Goal: Transaction & Acquisition: Purchase product/service

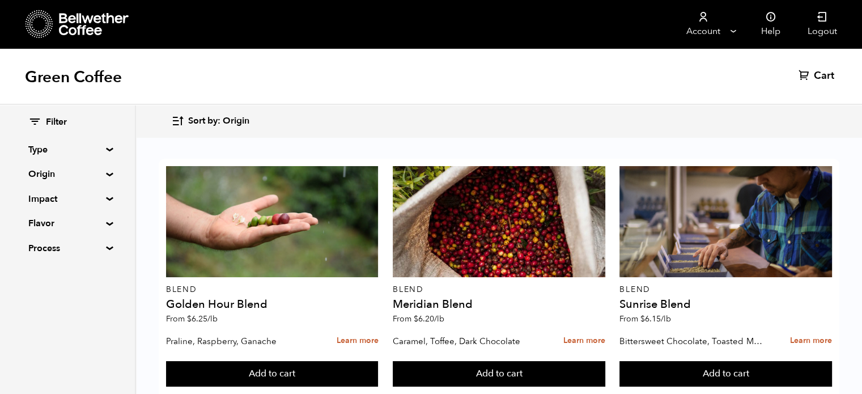
scroll to position [518, 0]
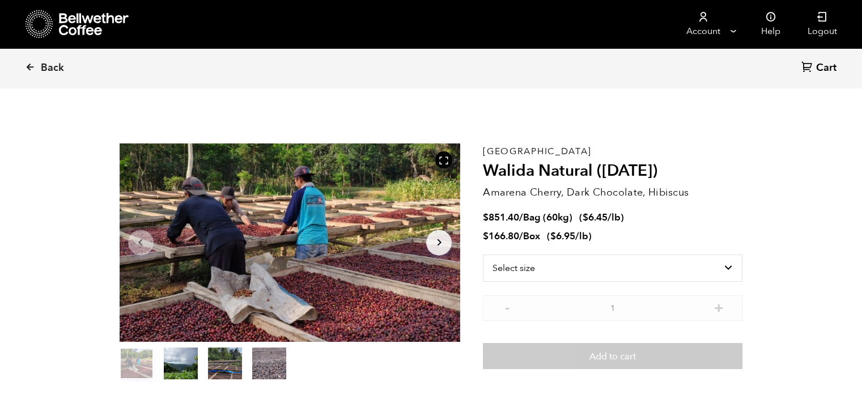
scroll to position [493, 604]
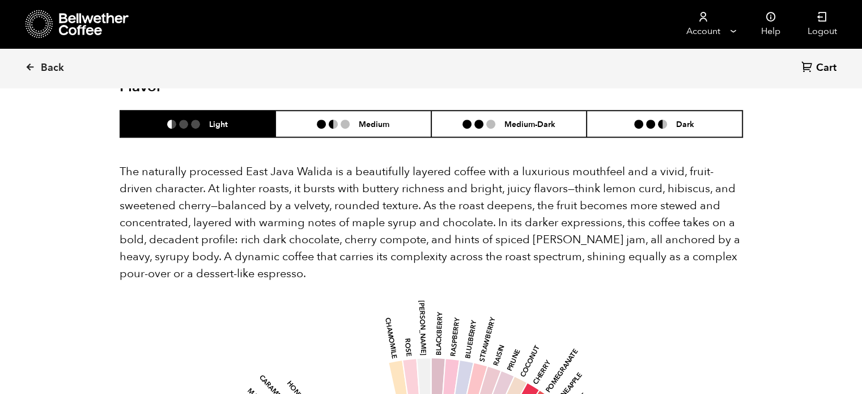
scroll to position [705, 0]
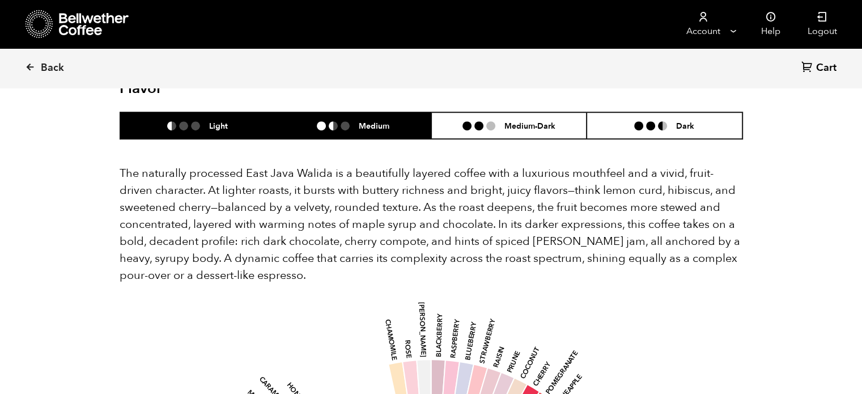
click at [361, 121] on h6 "Medium" at bounding box center [374, 126] width 31 height 10
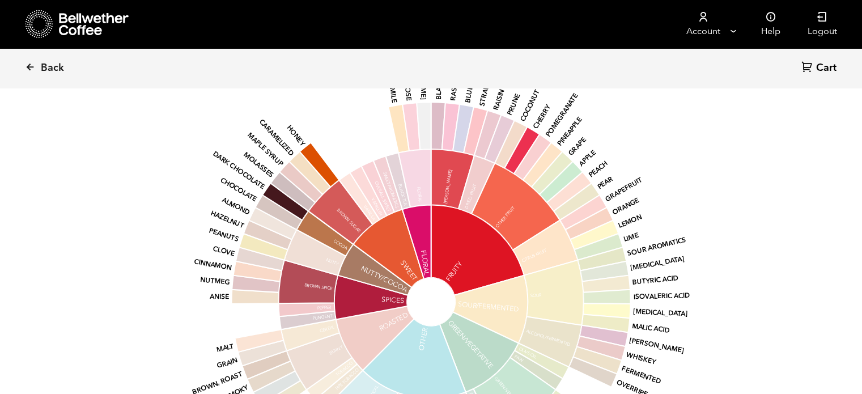
scroll to position [963, 0]
